Goal: Book appointment/travel/reservation

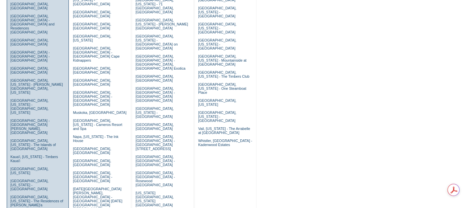
scroll to position [149, 0]
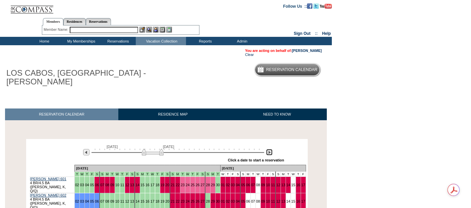
click at [266, 149] on img at bounding box center [269, 152] width 6 height 6
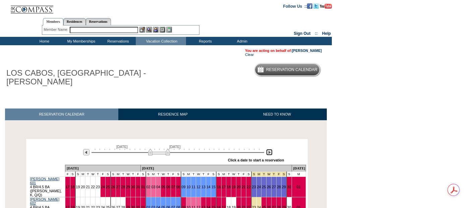
click at [266, 149] on img at bounding box center [269, 152] width 6 height 6
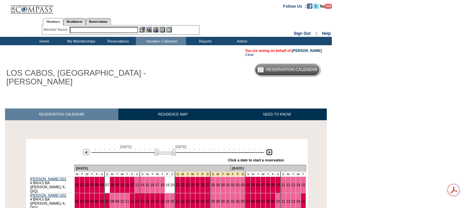
click at [266, 149] on img at bounding box center [269, 152] width 6 height 6
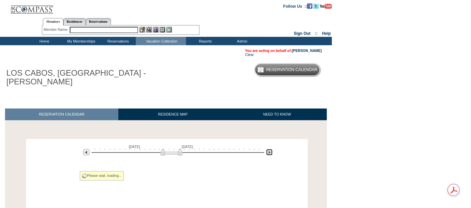
click at [266, 149] on img at bounding box center [269, 152] width 6 height 6
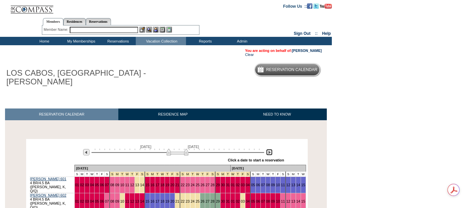
click at [266, 149] on img at bounding box center [269, 152] width 6 height 6
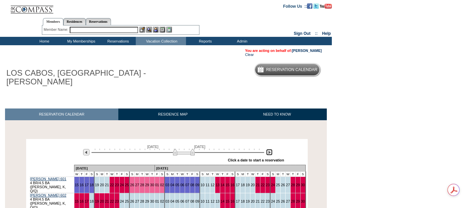
click at [266, 149] on img at bounding box center [269, 152] width 6 height 6
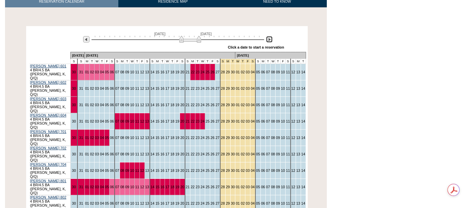
scroll to position [149, 0]
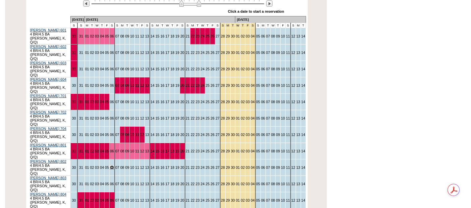
click at [114, 166] on link "06" at bounding box center [112, 168] width 4 height 4
